Goal: Information Seeking & Learning: Learn about a topic

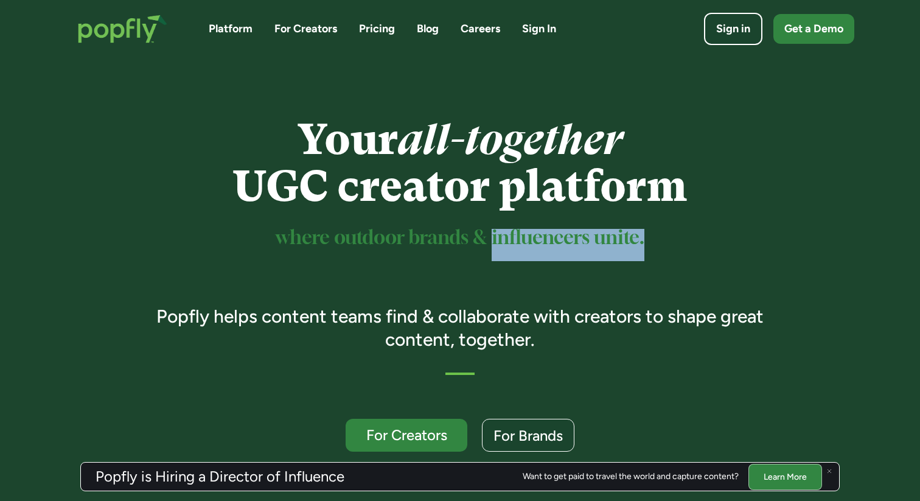
drag, startPoint x: 555, startPoint y: 237, endPoint x: 657, endPoint y: 240, distance: 101.6
click at [657, 240] on h2 "where outdoor brands & influencers unite." at bounding box center [460, 246] width 642 height 29
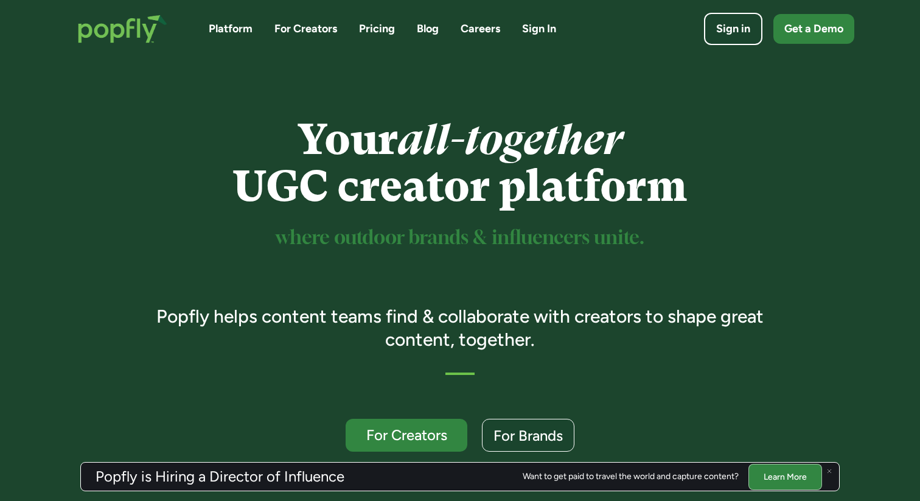
click at [657, 240] on h2 "where outdoor brands & influencers unite." at bounding box center [460, 246] width 642 height 29
click at [833, 470] on div at bounding box center [829, 470] width 15 height 15
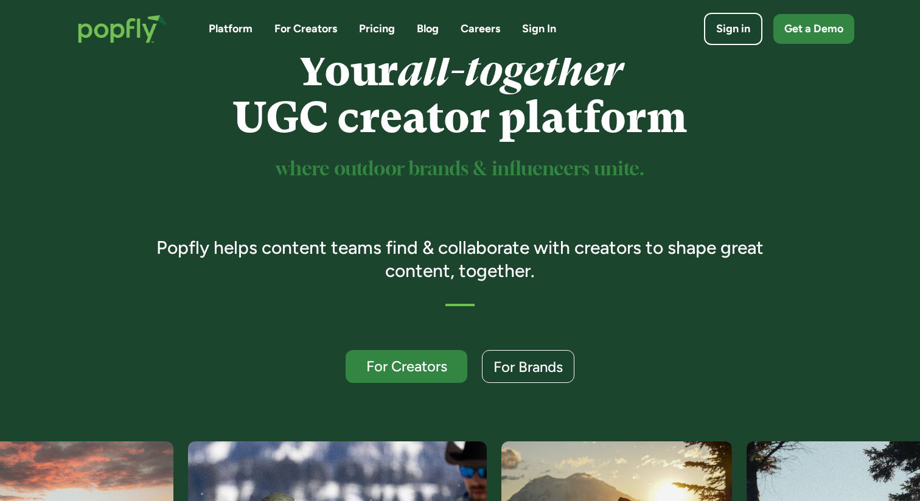
scroll to position [27, 0]
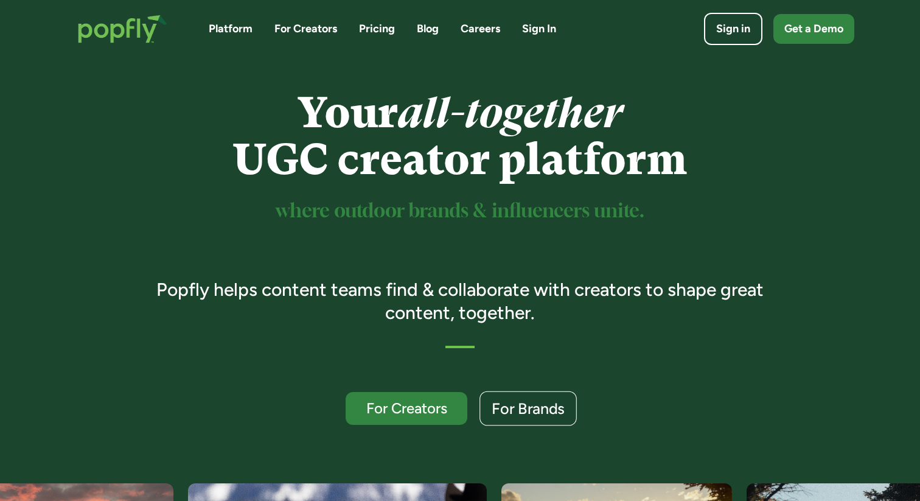
click at [511, 423] on link "For Brands" at bounding box center [527, 408] width 97 height 35
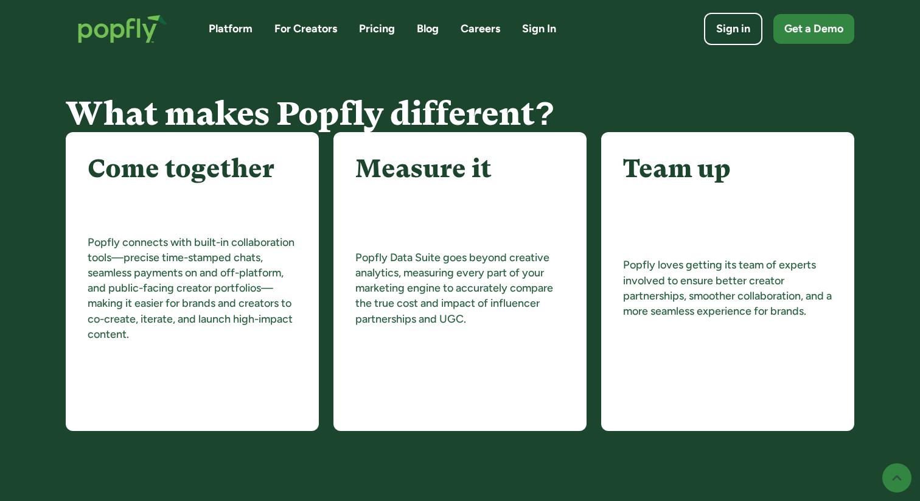
scroll to position [1426, 0]
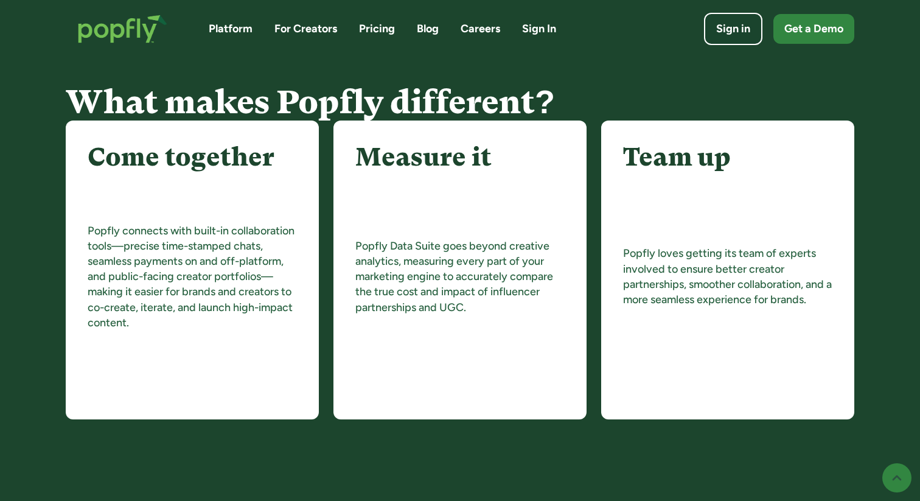
drag, startPoint x: 18, startPoint y: 140, endPoint x: 16, endPoint y: 147, distance: 6.9
click at [18, 140] on div "What makes Popfly different? Come together Popfly connects with built-in collab…" at bounding box center [460, 244] width 920 height 466
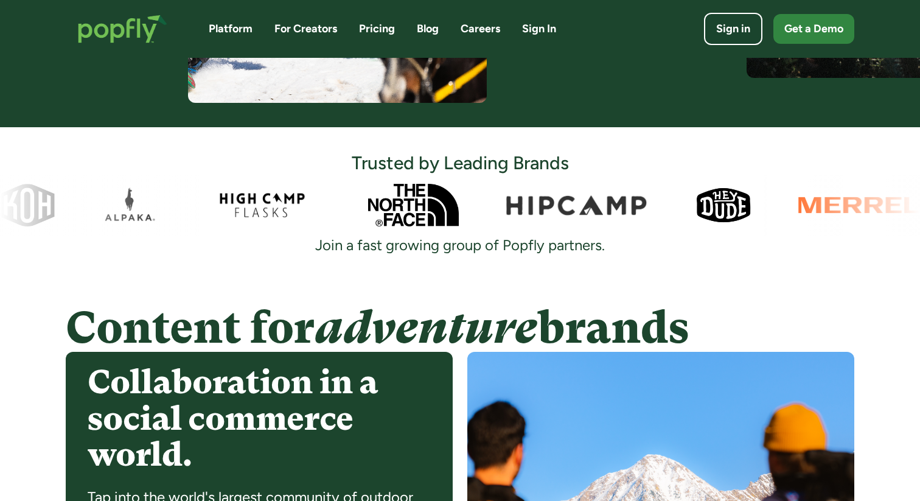
scroll to position [0, 0]
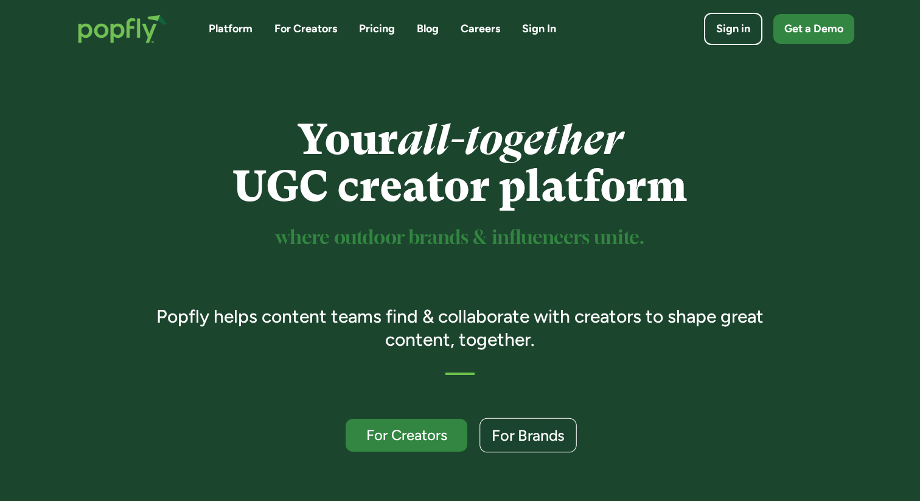
click at [516, 434] on div "For Brands" at bounding box center [527, 436] width 73 height 16
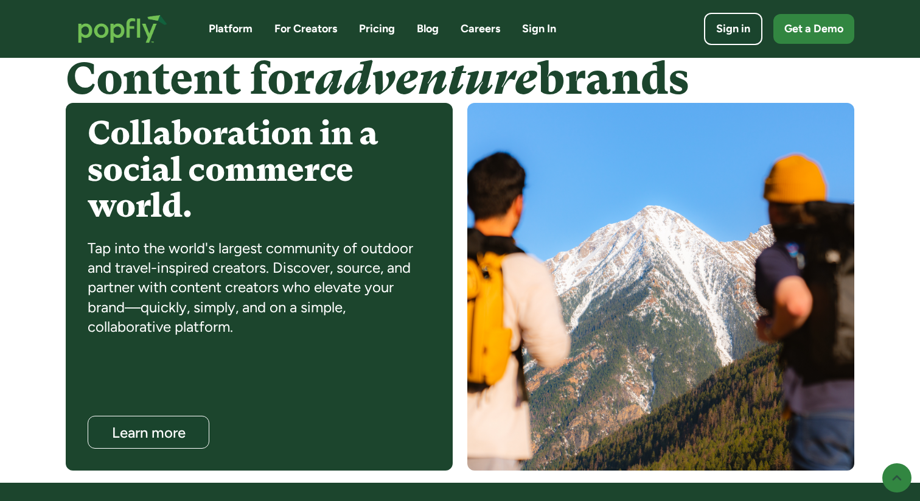
scroll to position [956, 0]
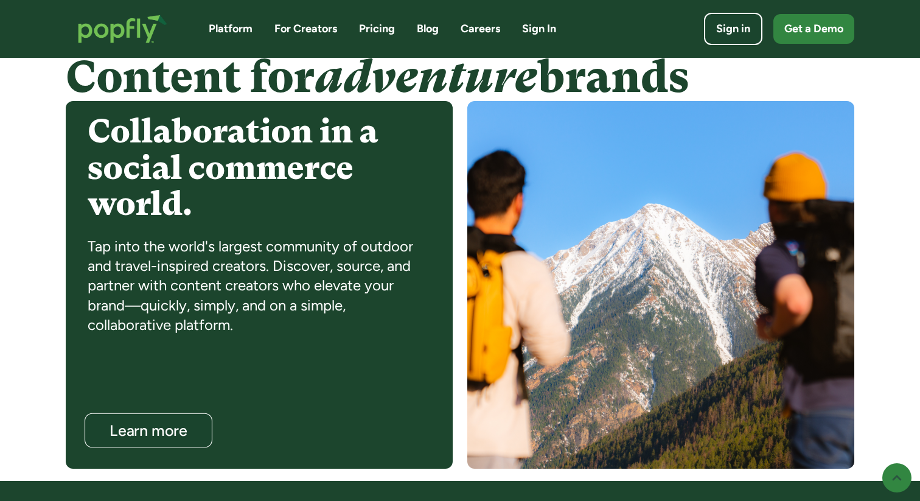
click at [176, 423] on div "Learn more" at bounding box center [148, 431] width 103 height 16
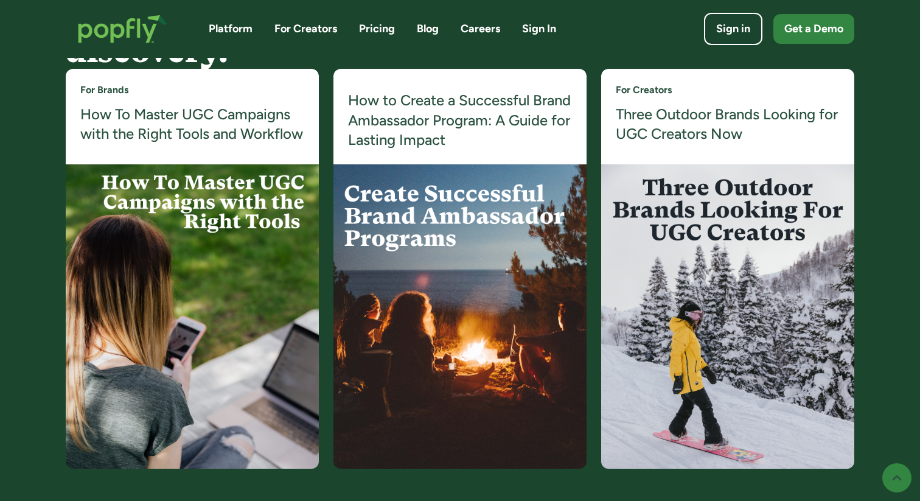
scroll to position [2373, 0]
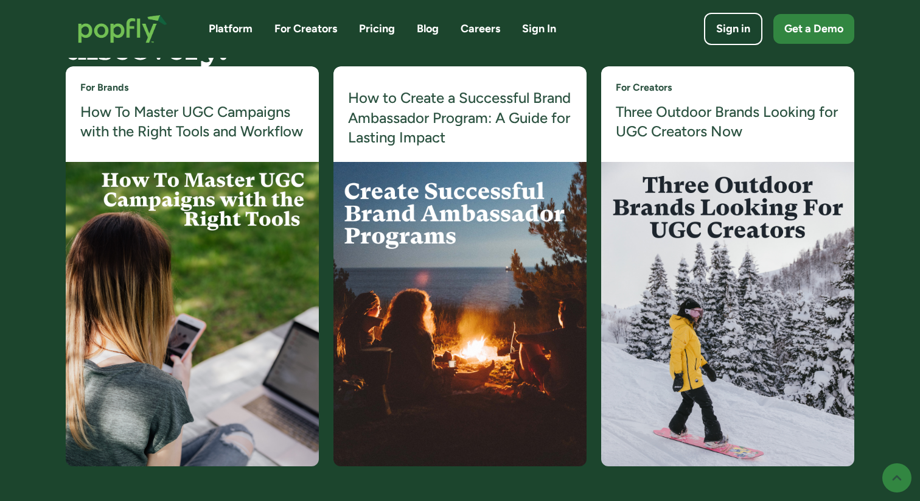
click at [670, 142] on div "For Creators Three Outdoor Brands Looking for UGC Creators Now" at bounding box center [727, 113] width 253 height 95
click at [683, 126] on h4 "Three Outdoor Brands Looking for UGC Creators Now" at bounding box center [727, 122] width 224 height 40
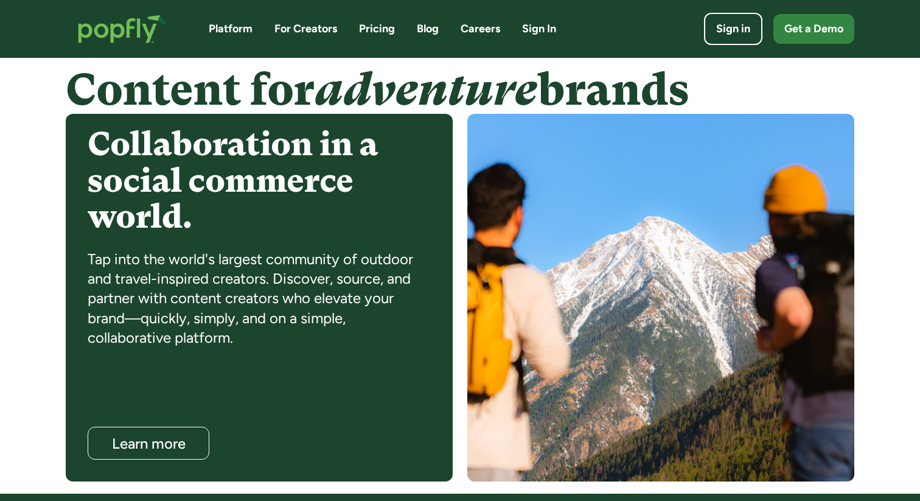
scroll to position [942, 0]
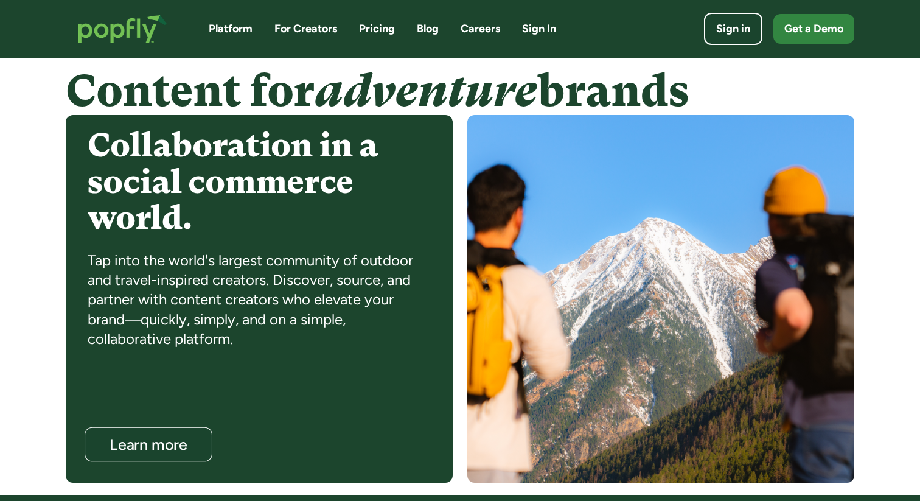
click at [141, 452] on div "Learn more" at bounding box center [148, 445] width 103 height 16
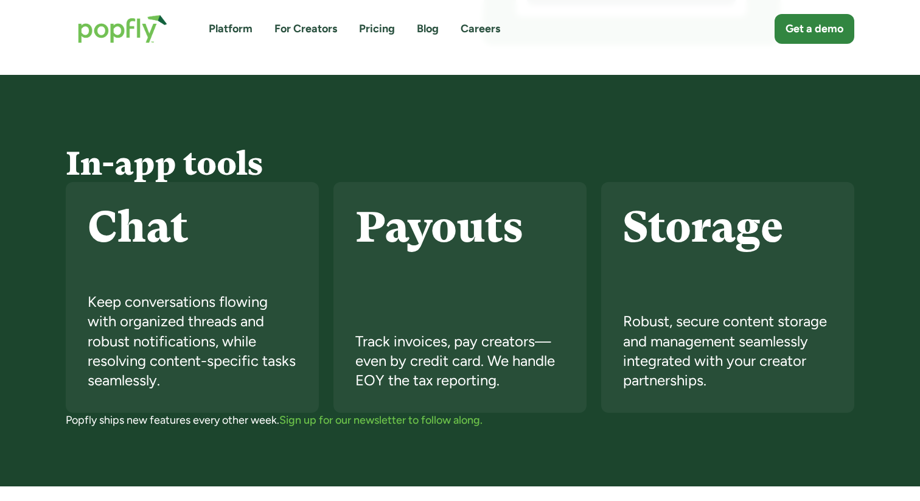
scroll to position [2658, 0]
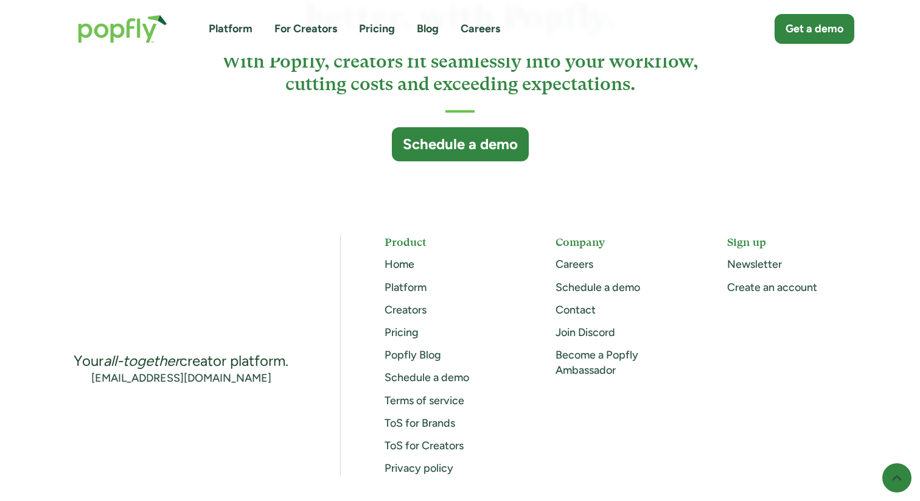
scroll to position [3377, 0]
